Goal: Task Accomplishment & Management: Complete application form

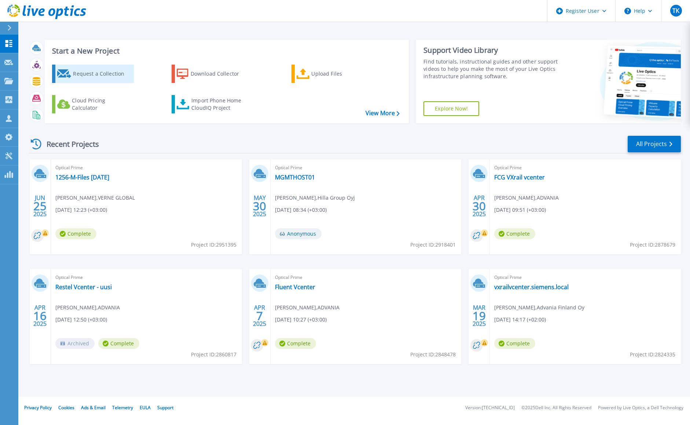
click at [95, 70] on div "Request a Collection" at bounding box center [102, 73] width 59 height 15
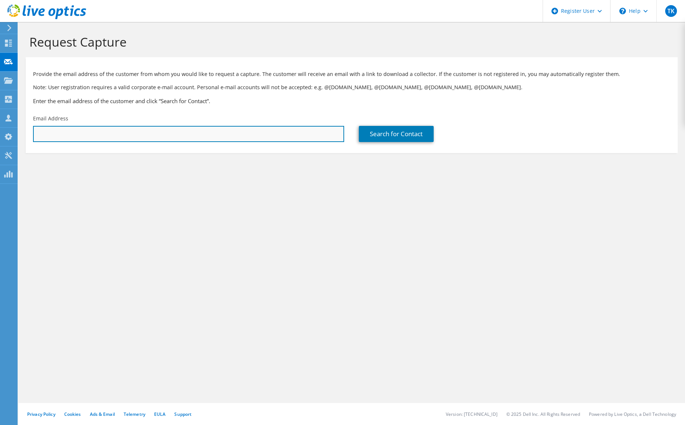
click at [162, 135] on input "text" at bounding box center [188, 134] width 311 height 16
paste input "Huppunen Marko <Marko.Huppunen@saarioinen.fi>"
click at [185, 136] on input "Huppunen Marko <Marko.Huppunen@saarioinen.fi>" at bounding box center [188, 134] width 311 height 16
drag, startPoint x: 83, startPoint y: 134, endPoint x: 8, endPoint y: 125, distance: 75.8
click at [8, 125] on div "TK Dell User Toni Karjalainen Toni.Karjalainen@dell.com Dell My Profile Log Out…" at bounding box center [342, 212] width 685 height 425
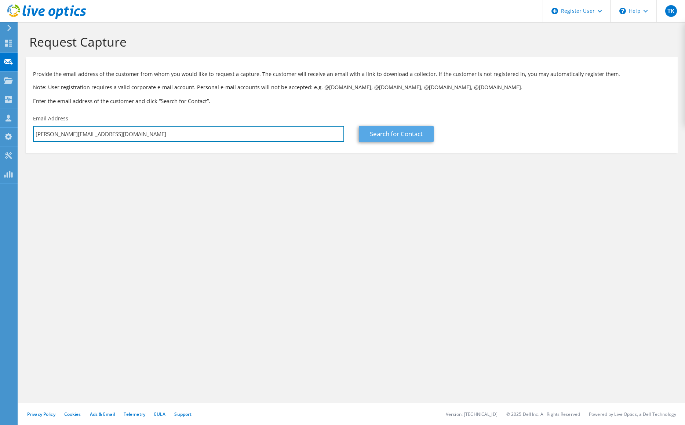
type input "Marko.Huppunen@saarioinen.fi"
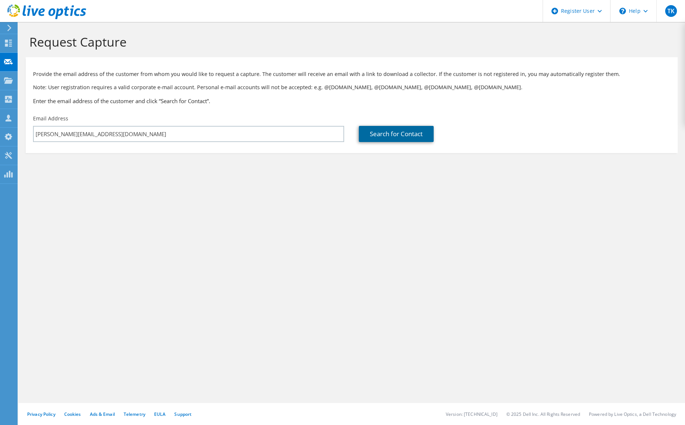
click at [364, 139] on link "Search for Contact" at bounding box center [396, 134] width 75 height 16
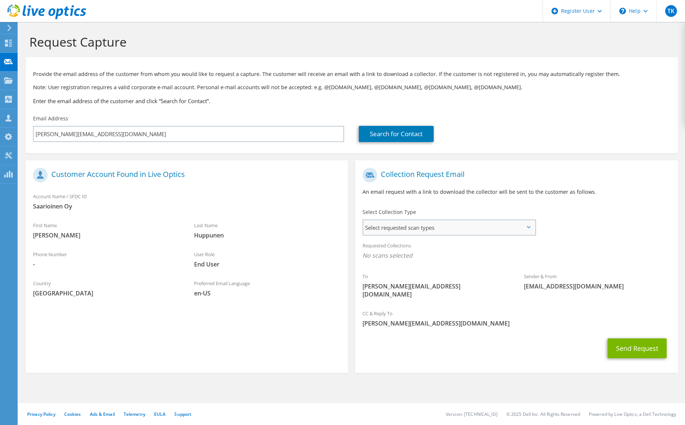
click at [377, 220] on span "Select requested scan types" at bounding box center [449, 227] width 172 height 15
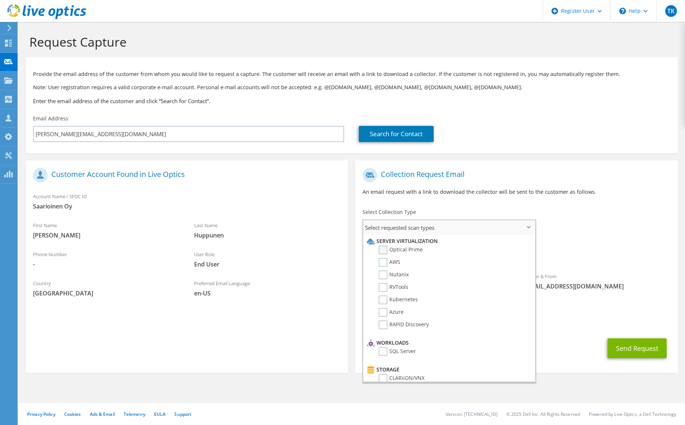
click at [386, 249] on label "Optical Prime" at bounding box center [401, 249] width 44 height 9
click at [0, 0] on input "Optical Prime" at bounding box center [0, 0] width 0 height 0
click at [519, 168] on h1 "Collection Request Email" at bounding box center [514, 175] width 304 height 15
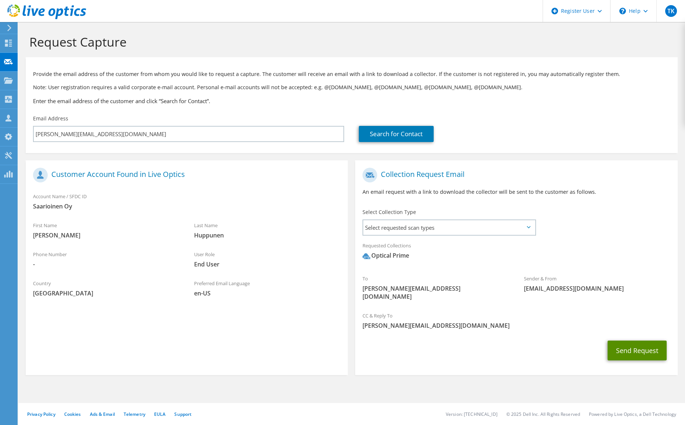
click at [627, 348] on button "Send Request" at bounding box center [636, 350] width 59 height 20
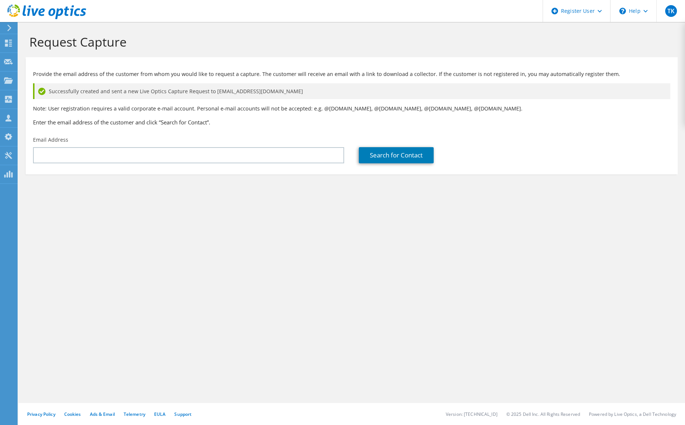
click at [289, 218] on div "Request Capture Provide the email address of the customer from whom you would l…" at bounding box center [351, 223] width 667 height 403
